Goal: Check status: Check status

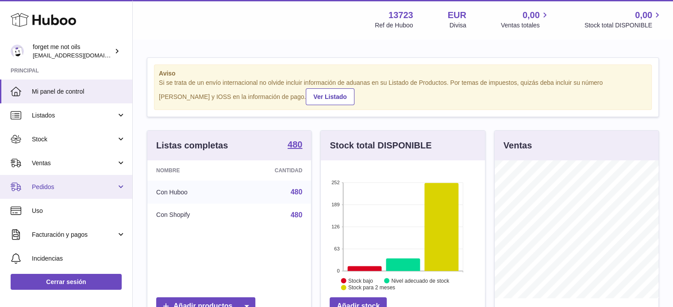
scroll to position [138, 164]
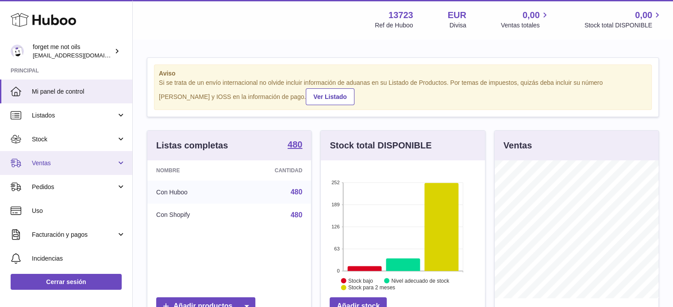
click at [54, 168] on link "Ventas" at bounding box center [66, 163] width 132 height 24
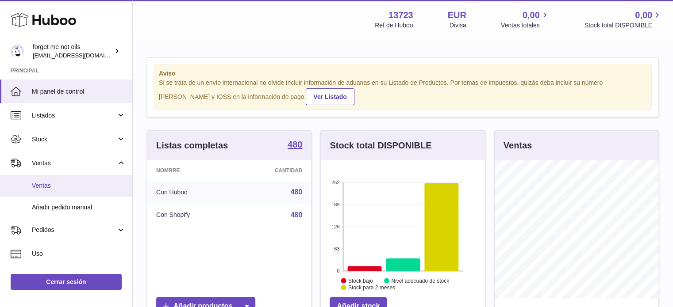
click at [57, 181] on link "Ventas" at bounding box center [66, 186] width 132 height 22
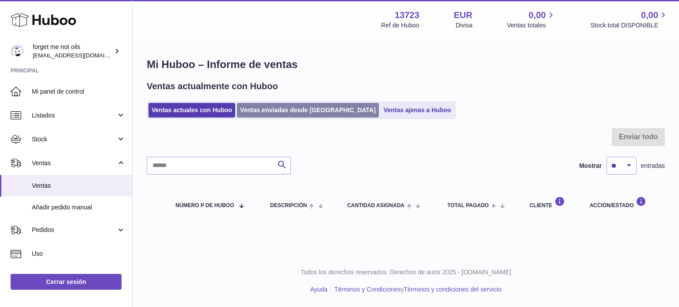
click at [262, 112] on link "Ventas enviadas desde [GEOGRAPHIC_DATA]" at bounding box center [308, 110] width 142 height 15
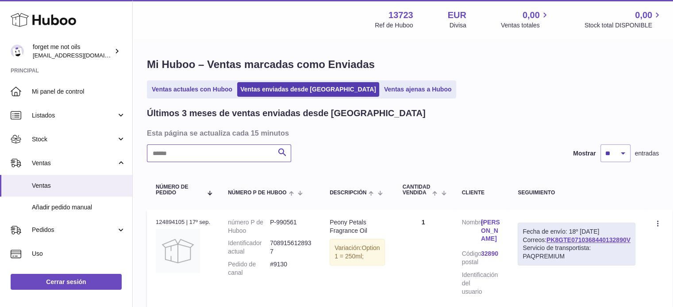
click at [227, 157] on input "text" at bounding box center [219, 154] width 144 height 18
paste input "****"
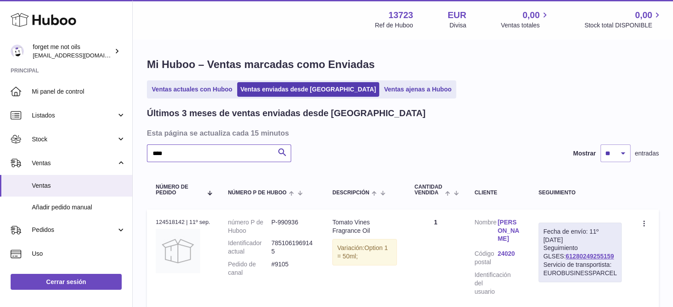
type input "****"
click at [520, 224] on link "[PERSON_NAME]" at bounding box center [509, 231] width 23 height 25
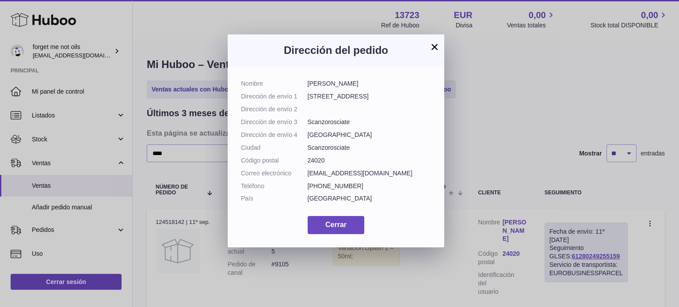
click at [438, 44] on button "×" at bounding box center [434, 47] width 11 height 11
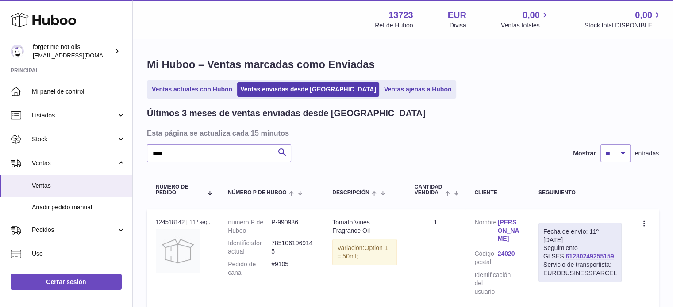
drag, startPoint x: 596, startPoint y: 257, endPoint x: 546, endPoint y: 257, distance: 50.0
click at [546, 257] on div "Fecha de envío: 11º [DATE] Seguimiento GLSES: 61280249255159 Servicio de transp…" at bounding box center [579, 253] width 83 height 60
copy link "61280249255159"
